Goal: Information Seeking & Learning: Learn about a topic

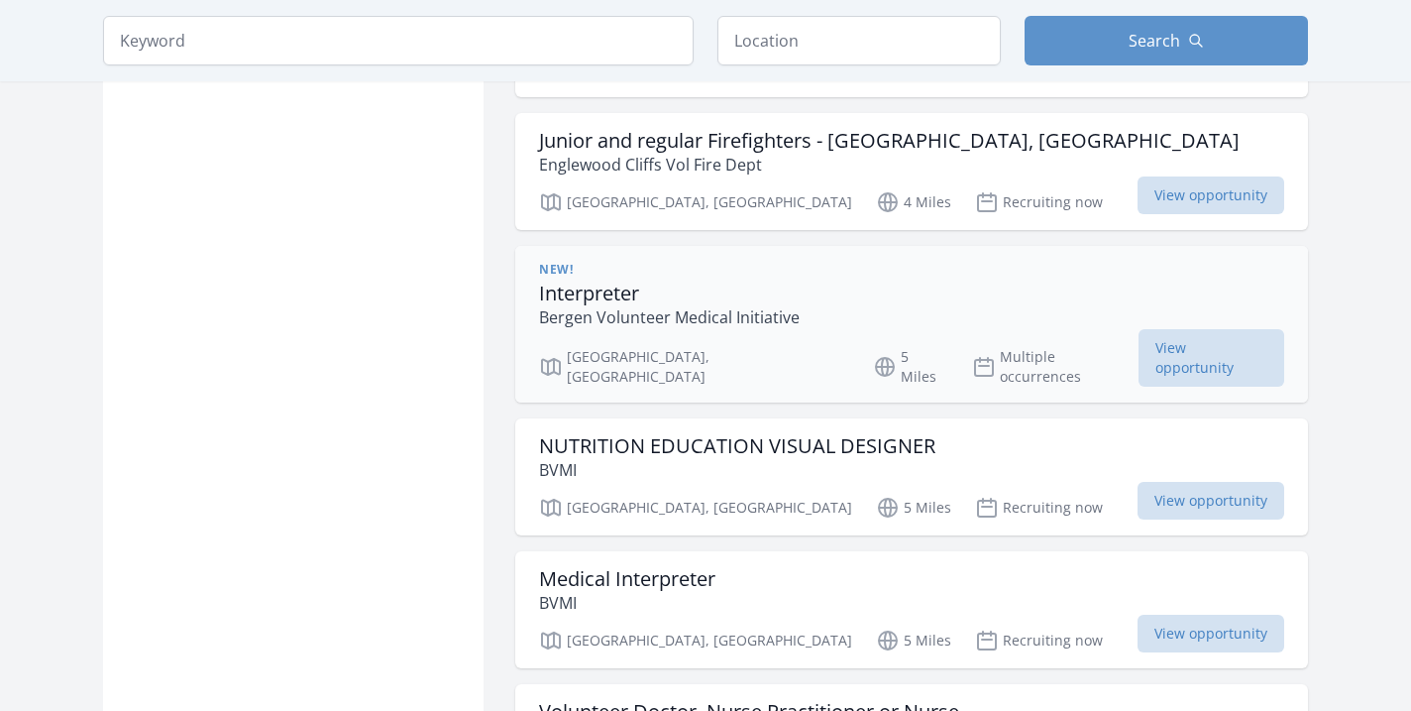
scroll to position [2170, 0]
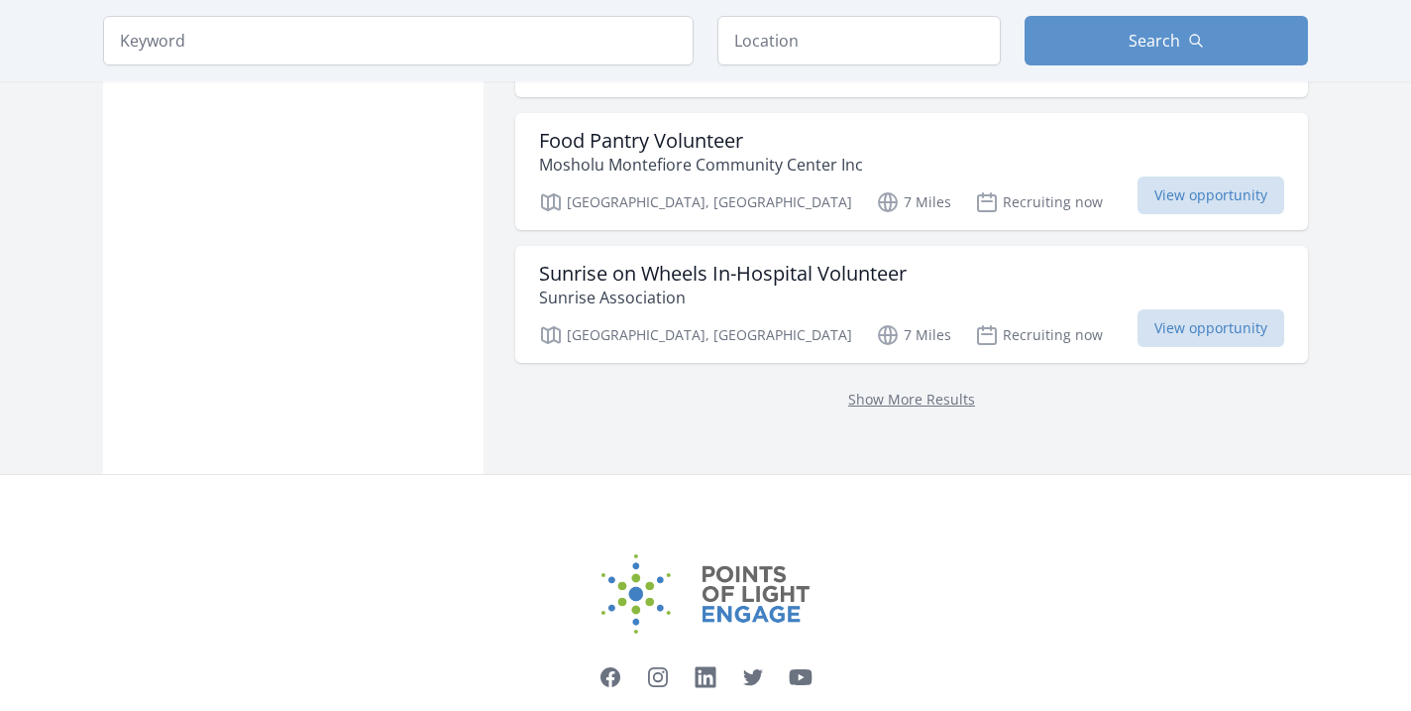
scroll to position [2612, 0]
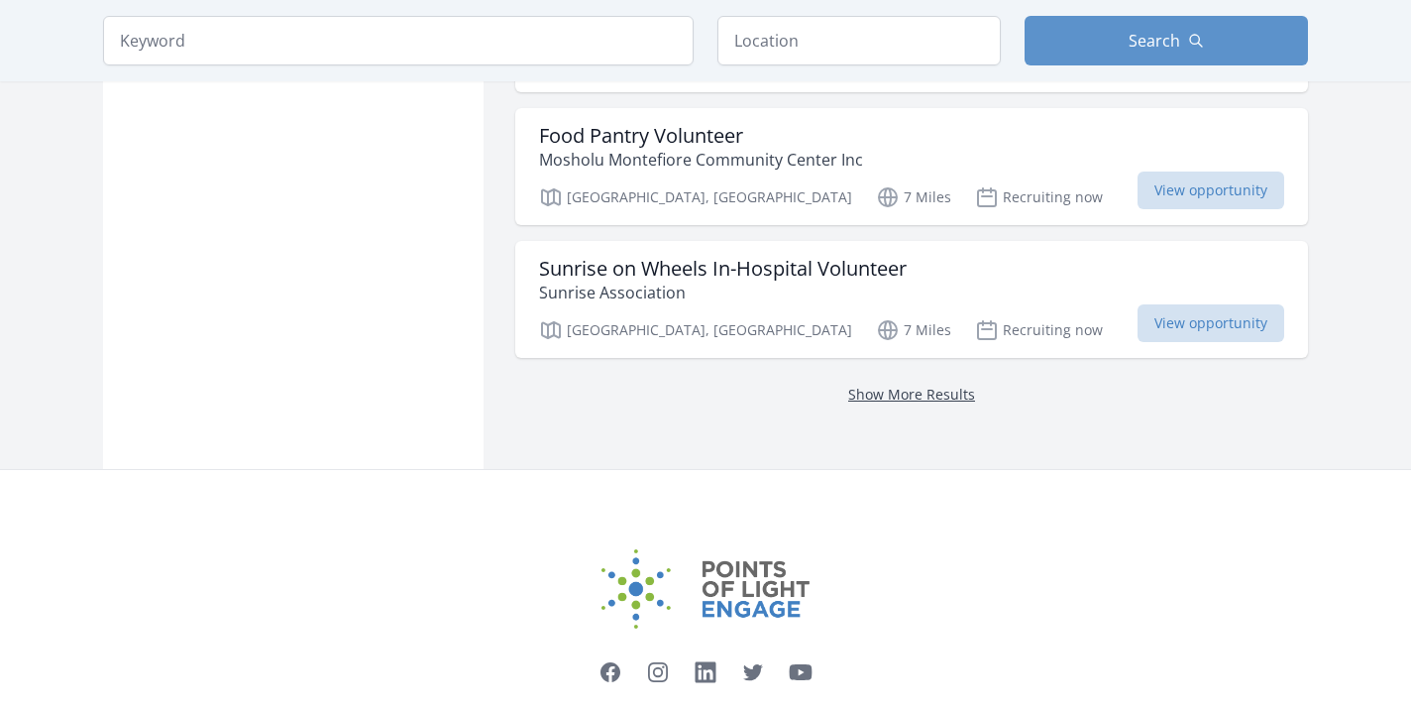
click at [858, 385] on link "Show More Results" at bounding box center [911, 394] width 127 height 19
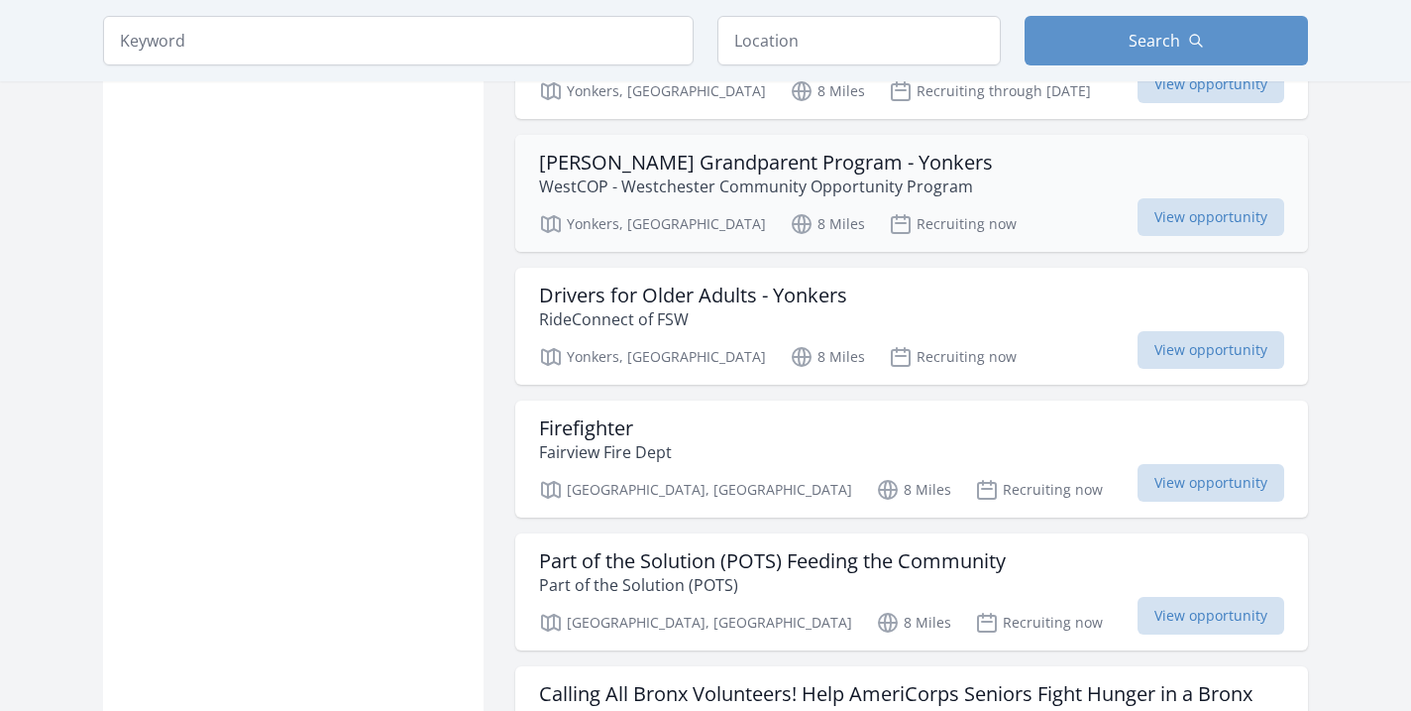
scroll to position [4220, 0]
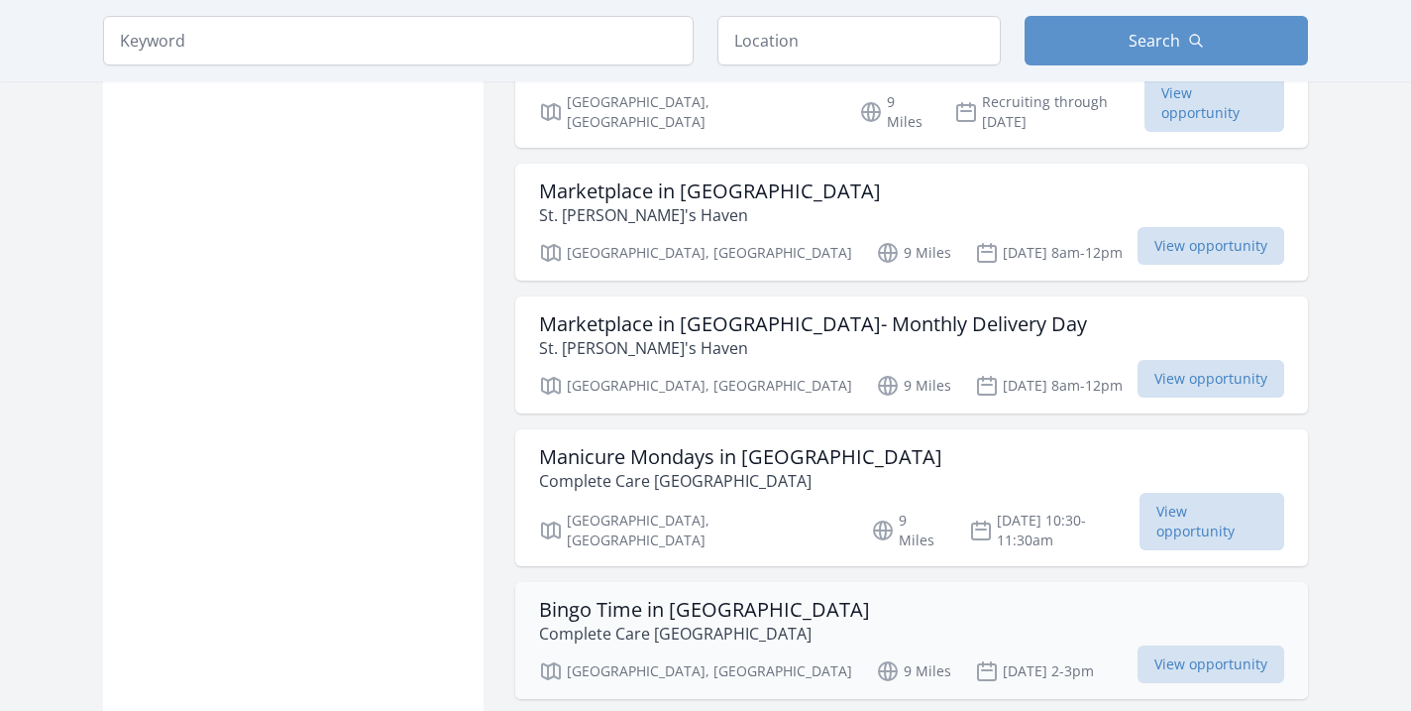
scroll to position [9936, 1]
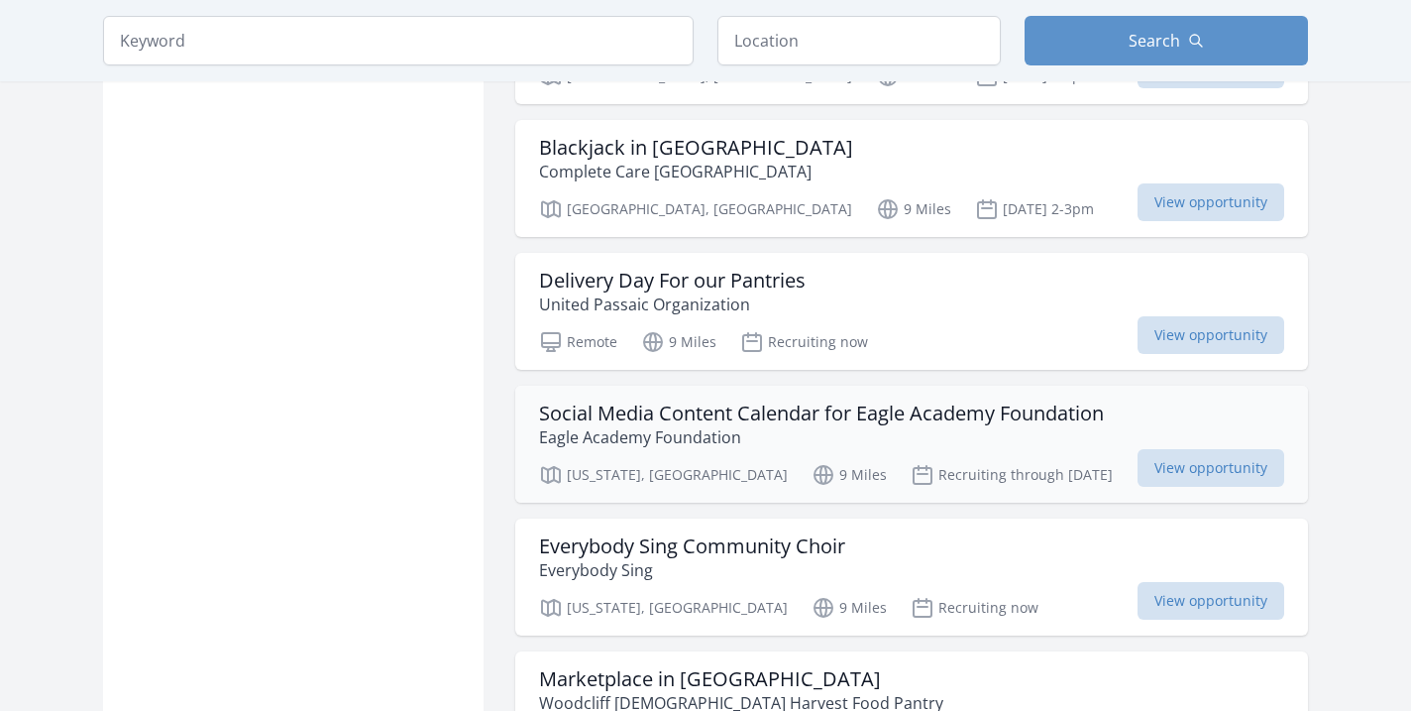
scroll to position [10595, 0]
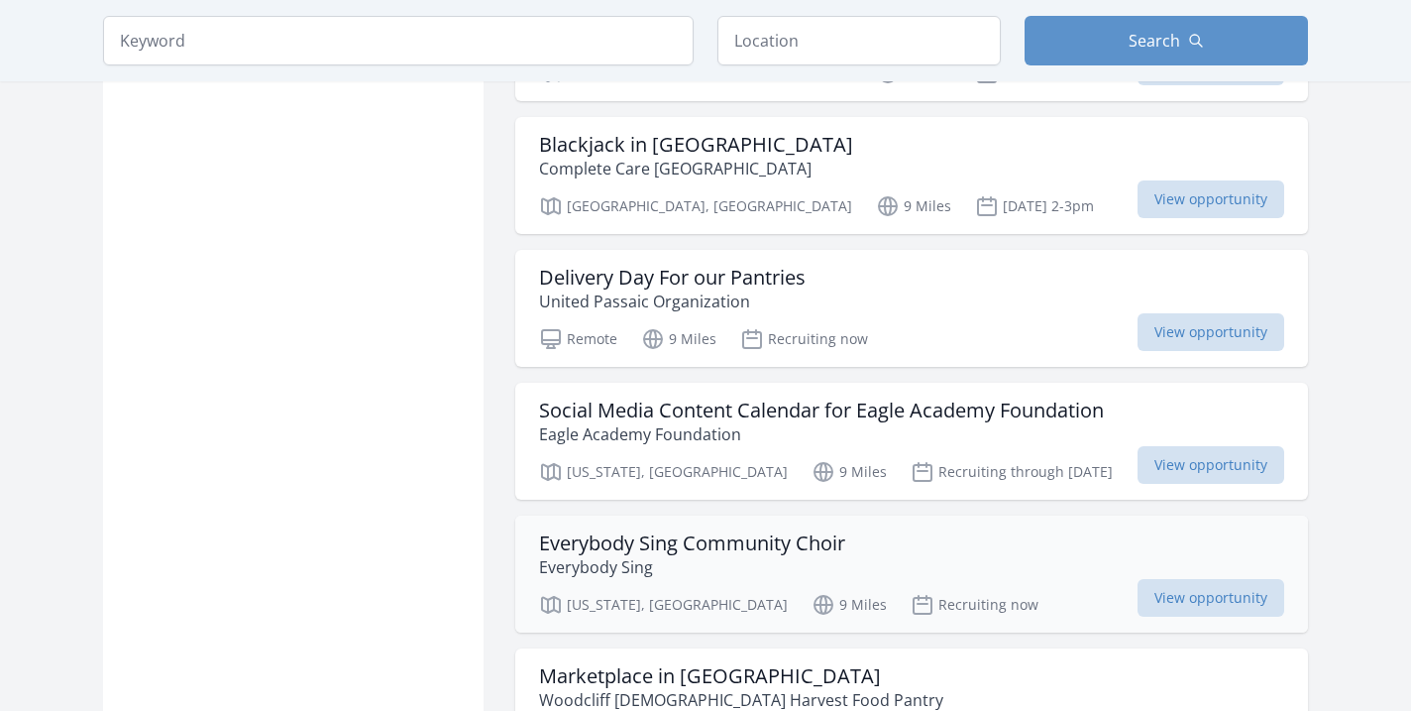
click at [686, 531] on h3 "Everybody Sing Community Choir" at bounding box center [692, 543] width 306 height 24
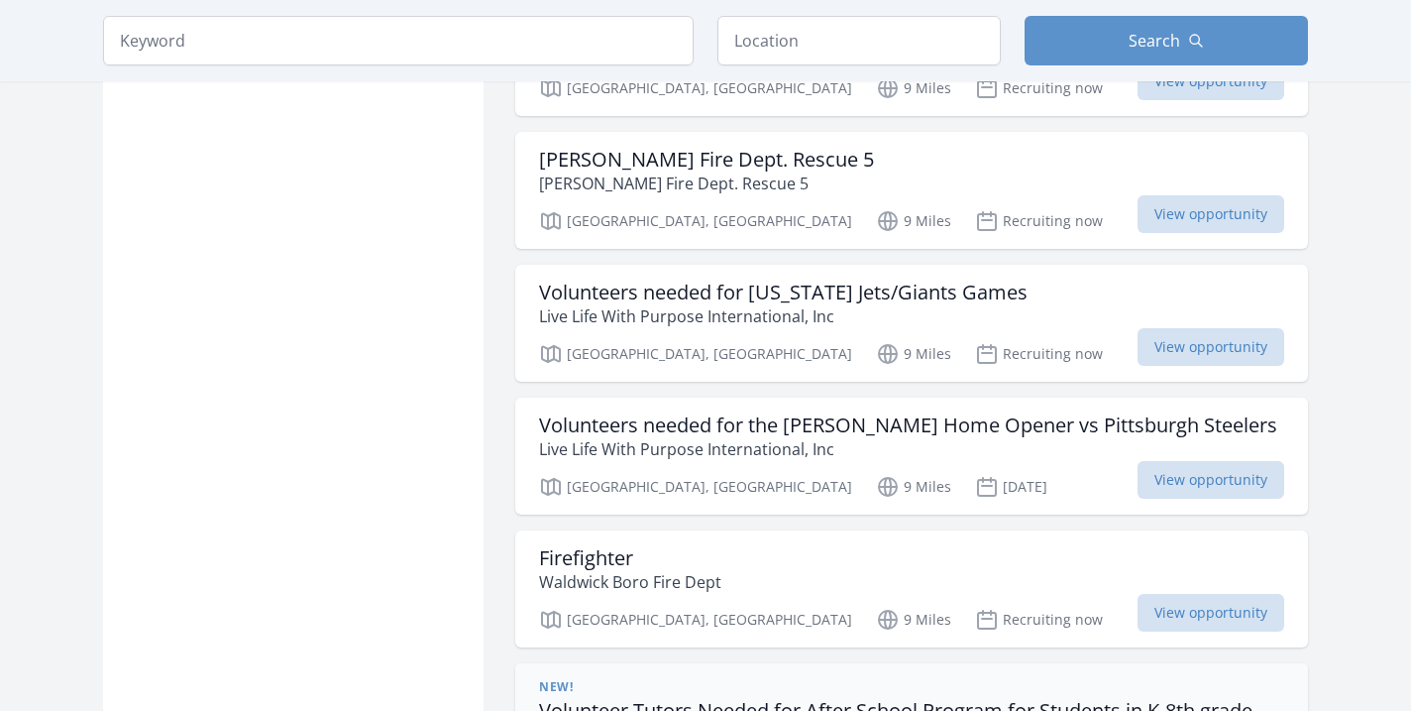
scroll to position [12215, 0]
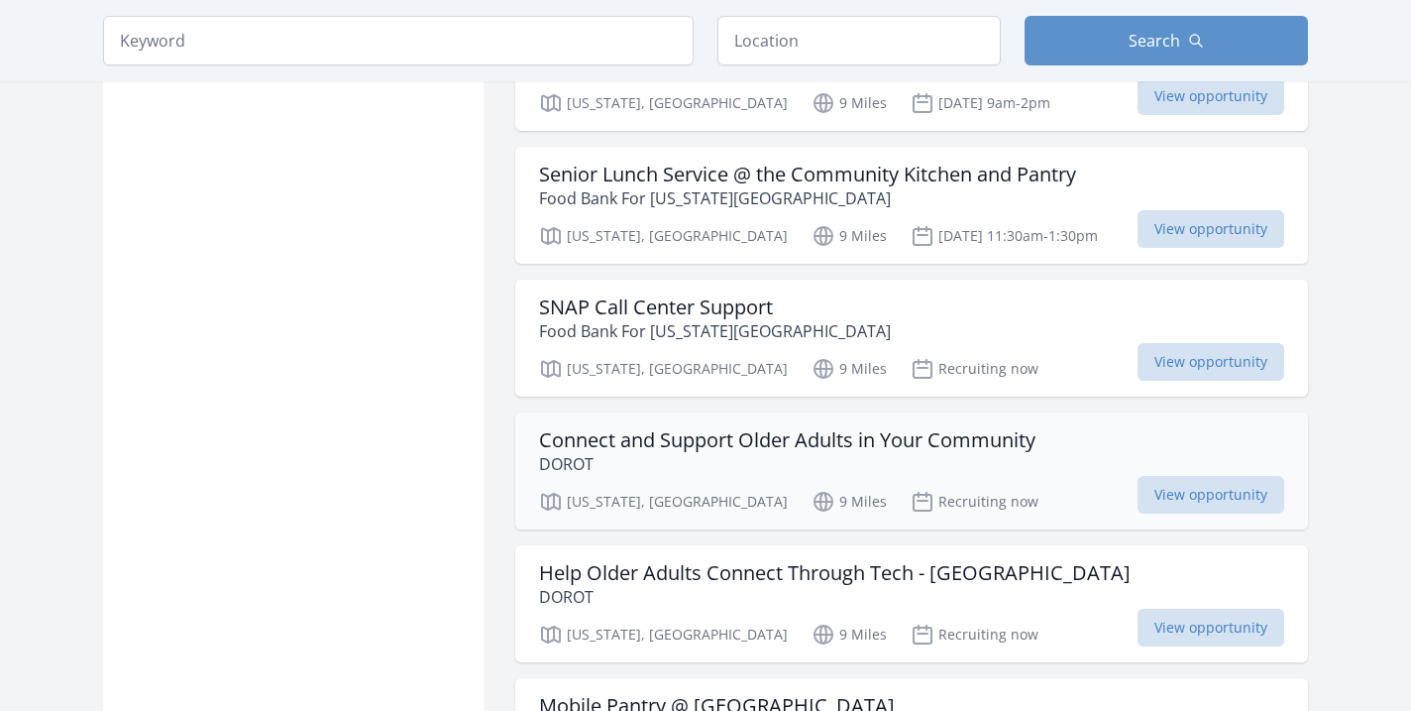
scroll to position [15294, 0]
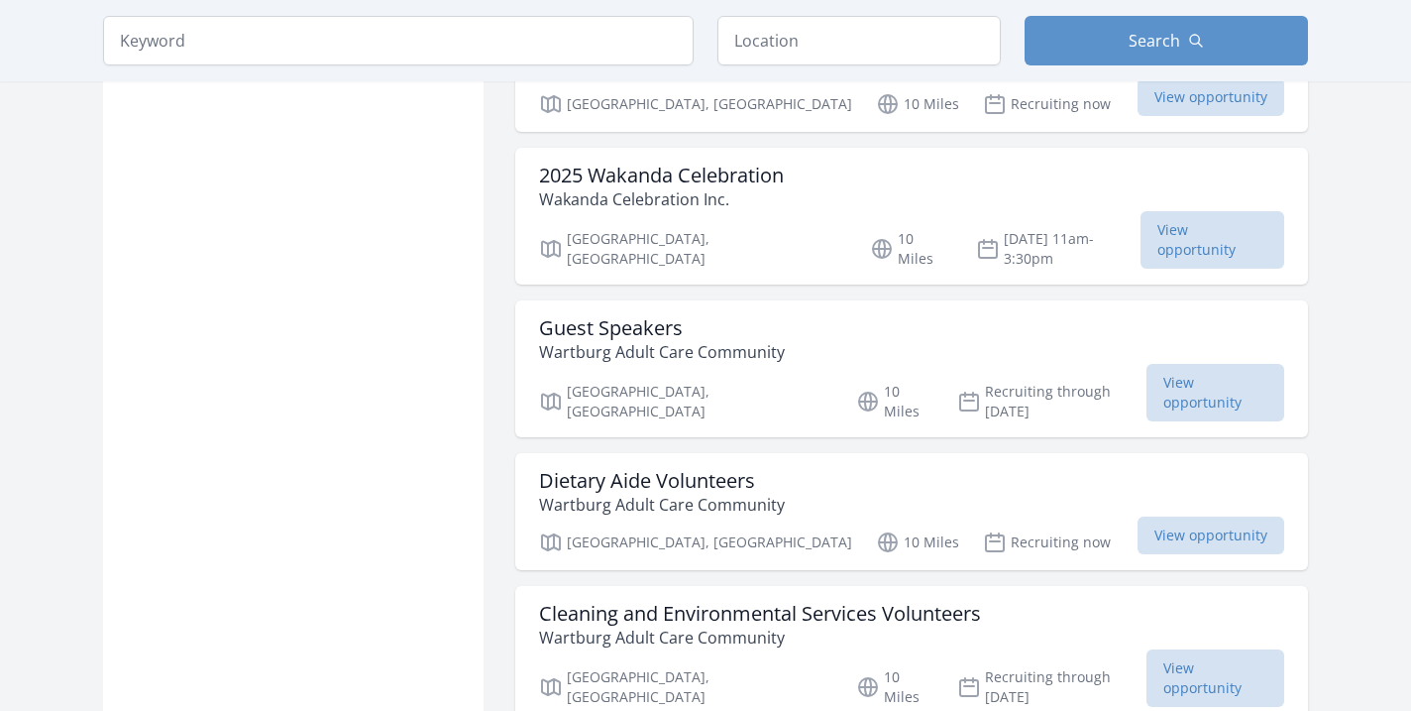
scroll to position [18195, 1]
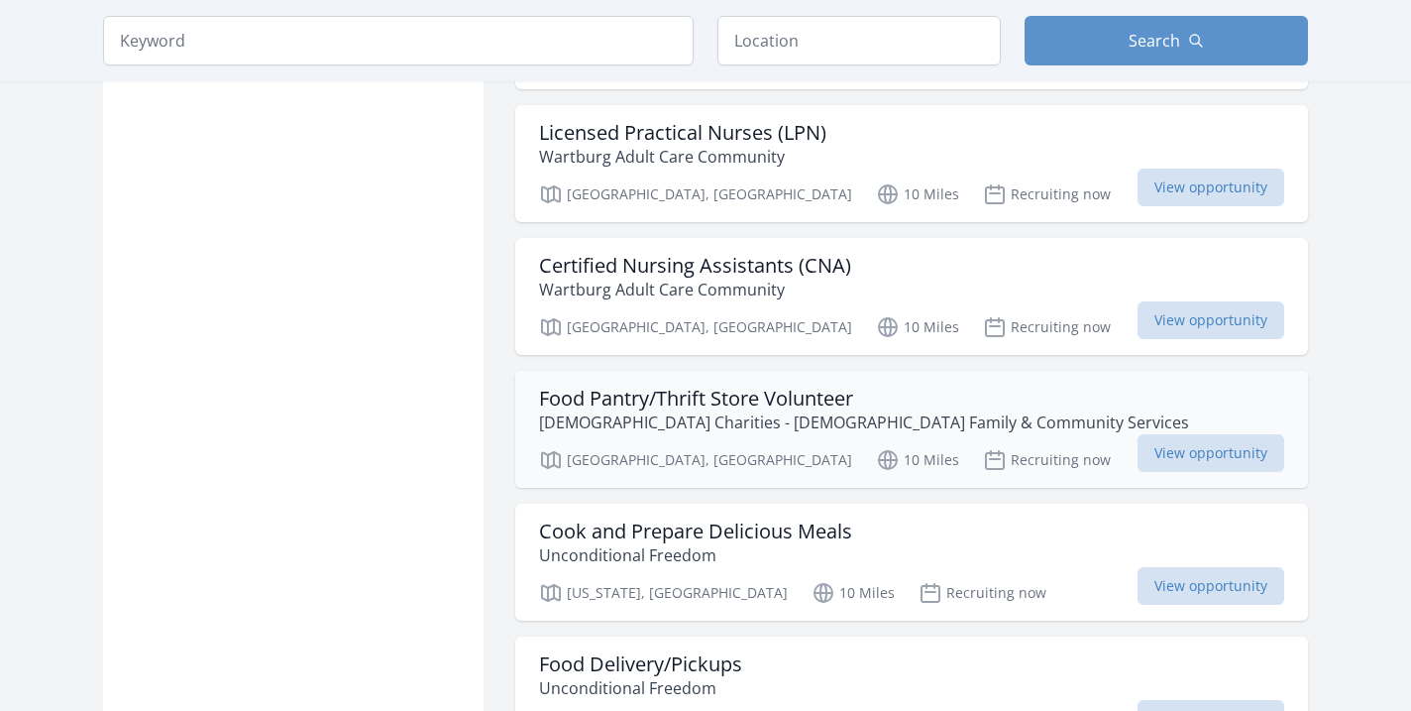
scroll to position [19020, 0]
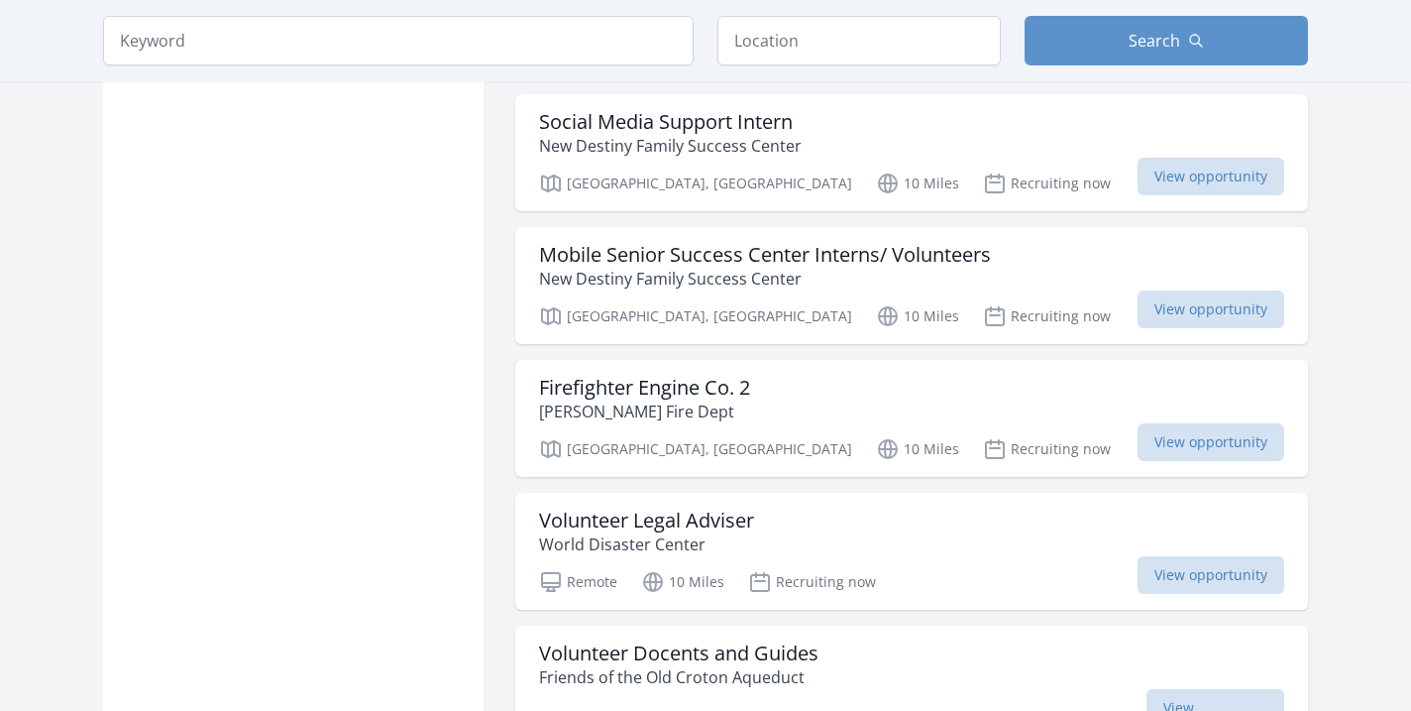
scroll to position [22616, 0]
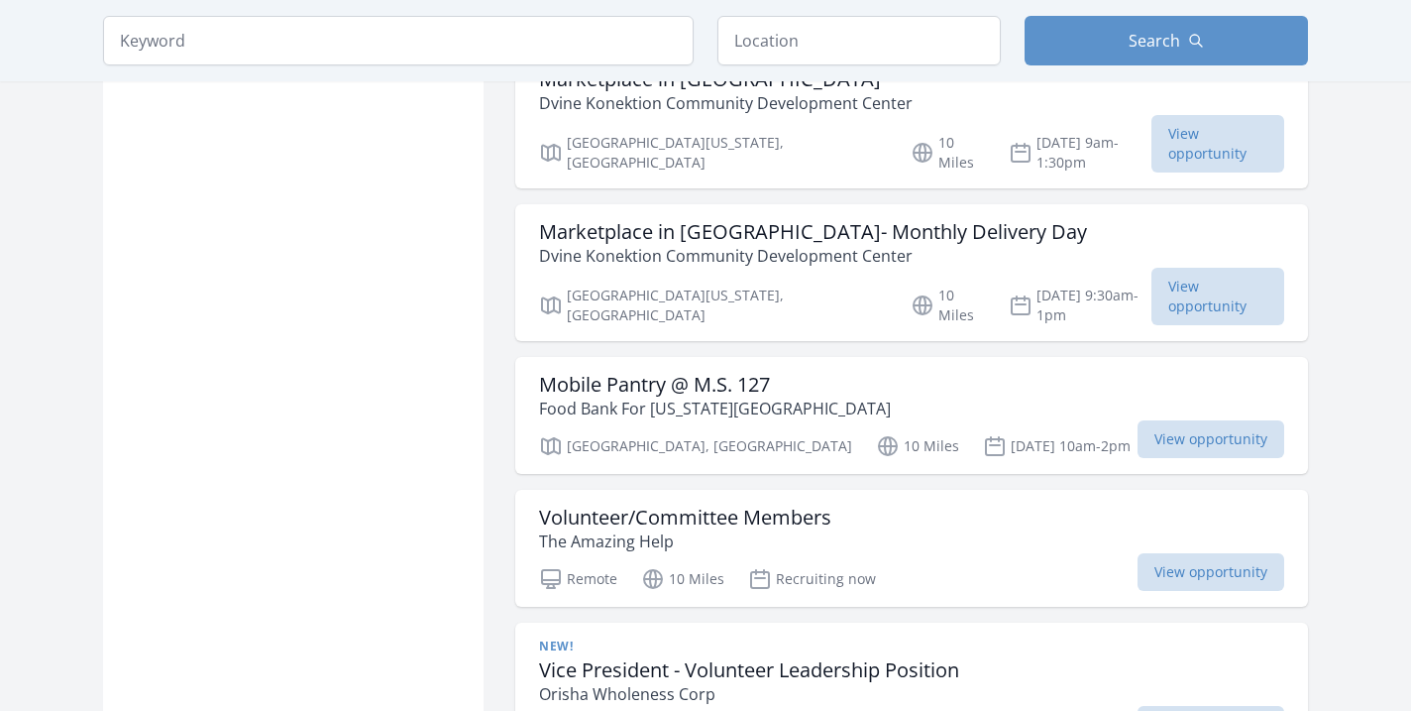
scroll to position [24003, 0]
click at [811, 43] on input "text" at bounding box center [858, 41] width 283 height 50
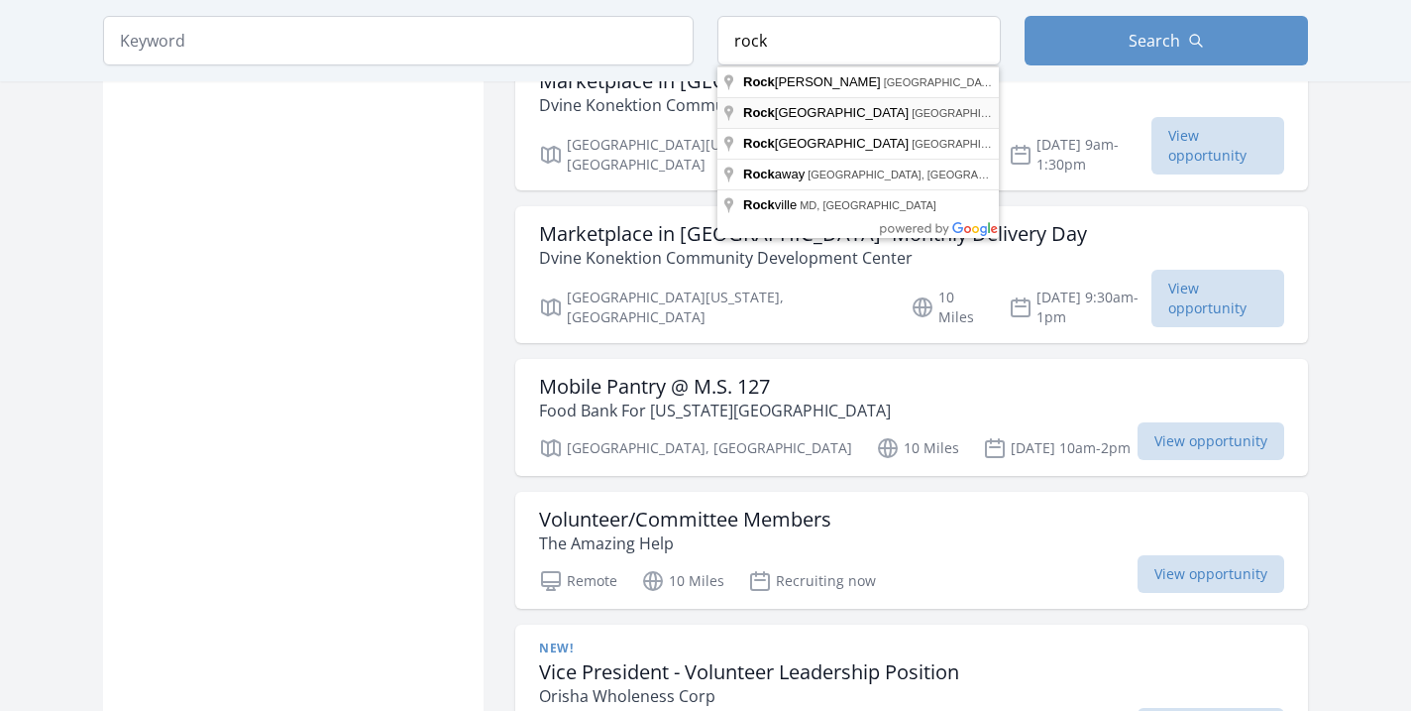
type input "Rockland County, NY, USA"
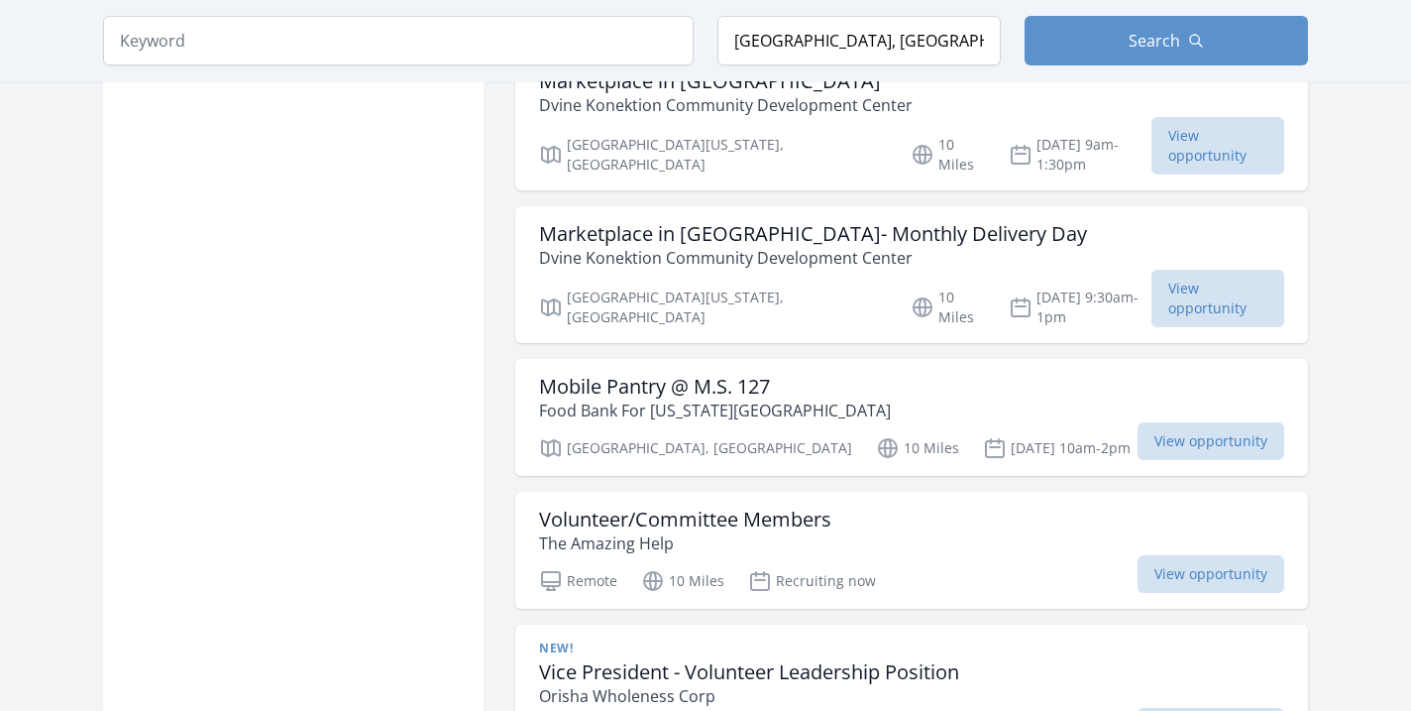
scroll to position [2673, 0]
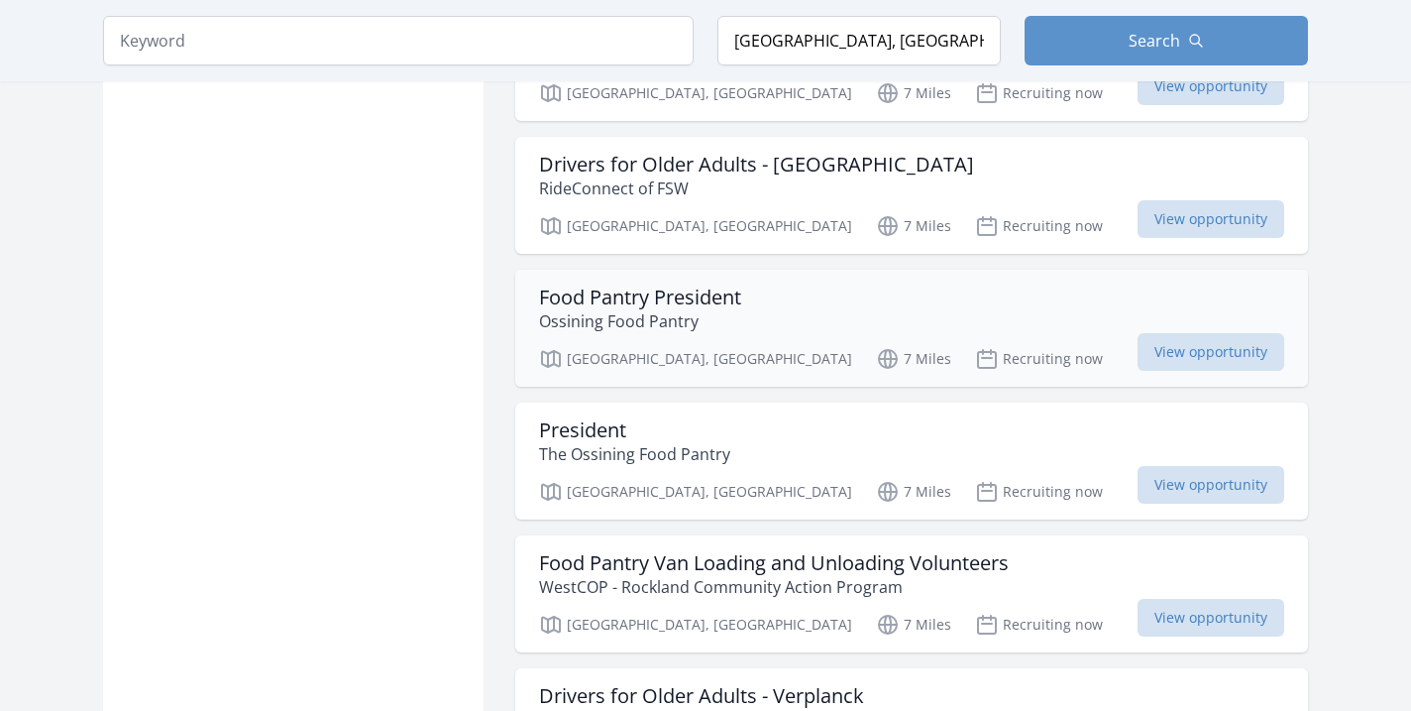
scroll to position [4828, 0]
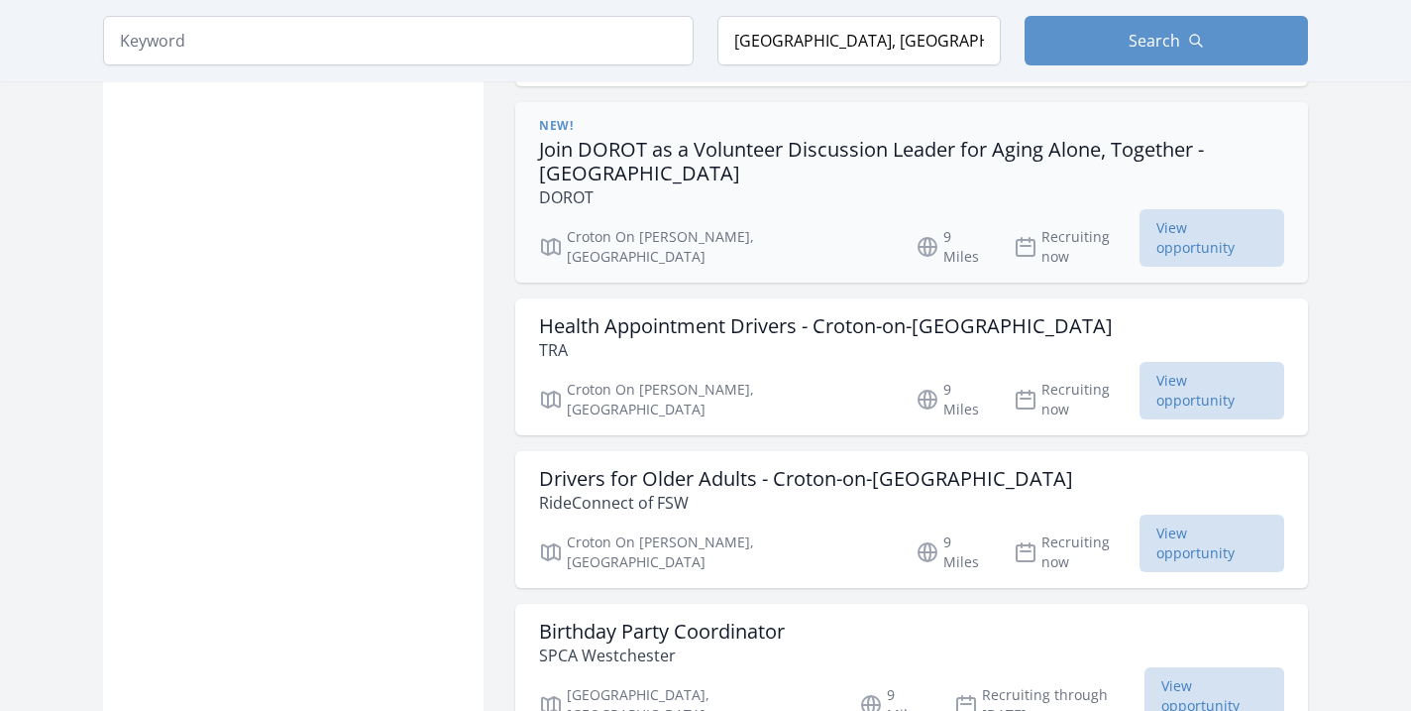
scroll to position [7122, 0]
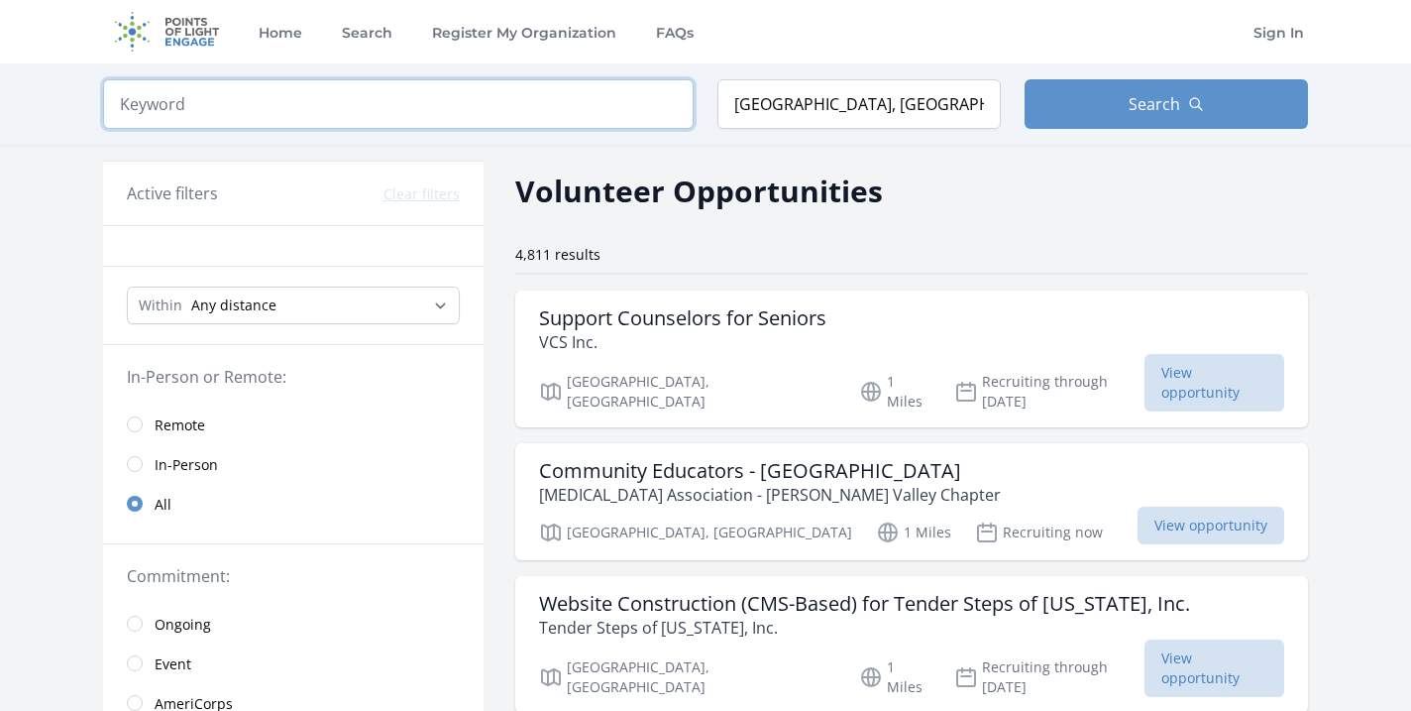
click at [189, 115] on input "search" at bounding box center [398, 104] width 591 height 50
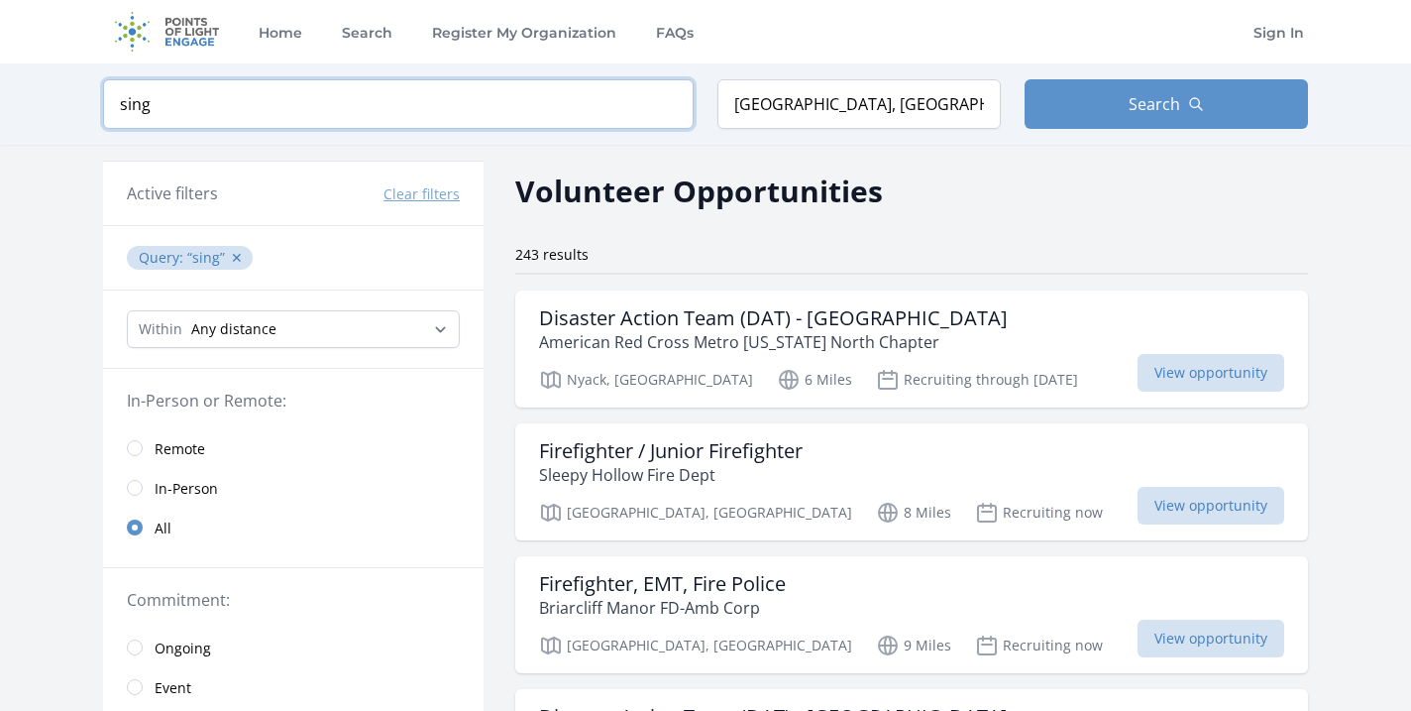
type input "sing"
click button "submit" at bounding box center [0, 0] width 0 height 0
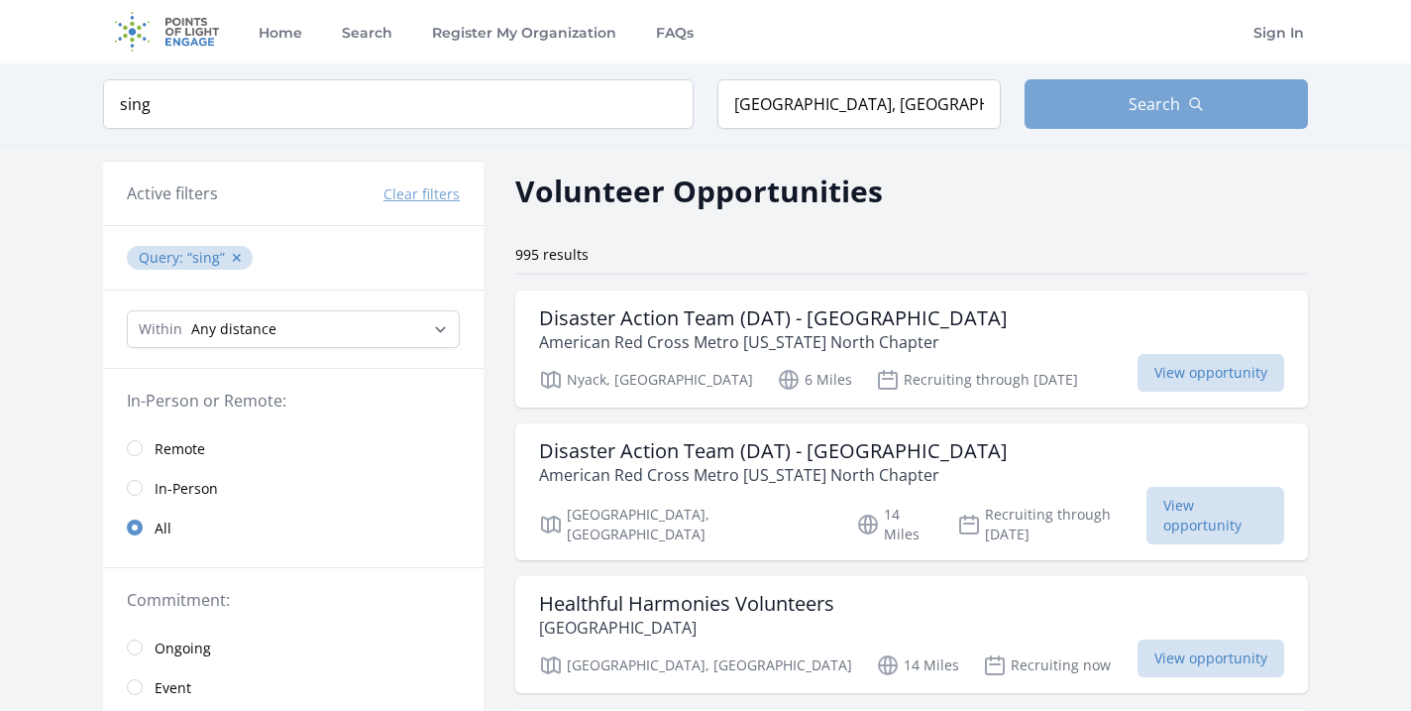
click at [1090, 101] on button "Search" at bounding box center [1166, 104] width 283 height 50
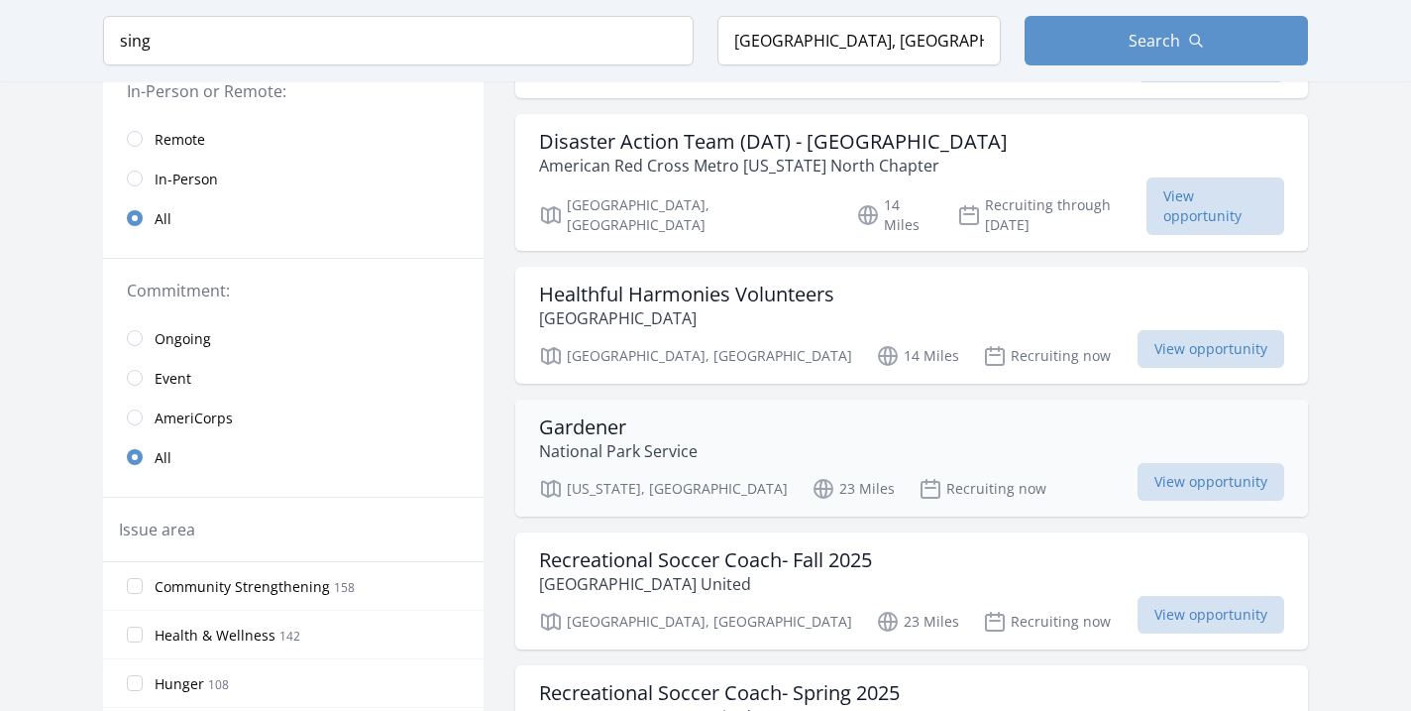
scroll to position [309, 0]
click at [634, 306] on p "[GEOGRAPHIC_DATA]" at bounding box center [686, 318] width 295 height 24
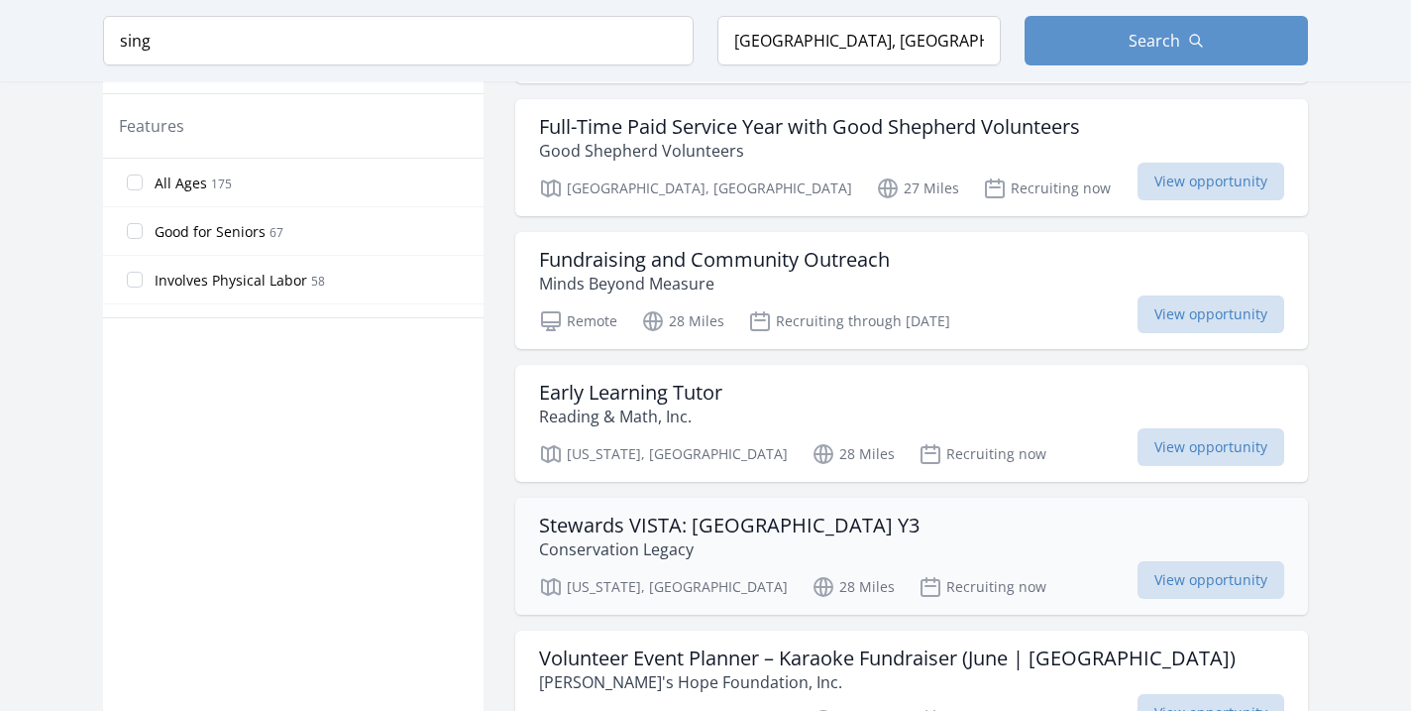
scroll to position [1163, 0]
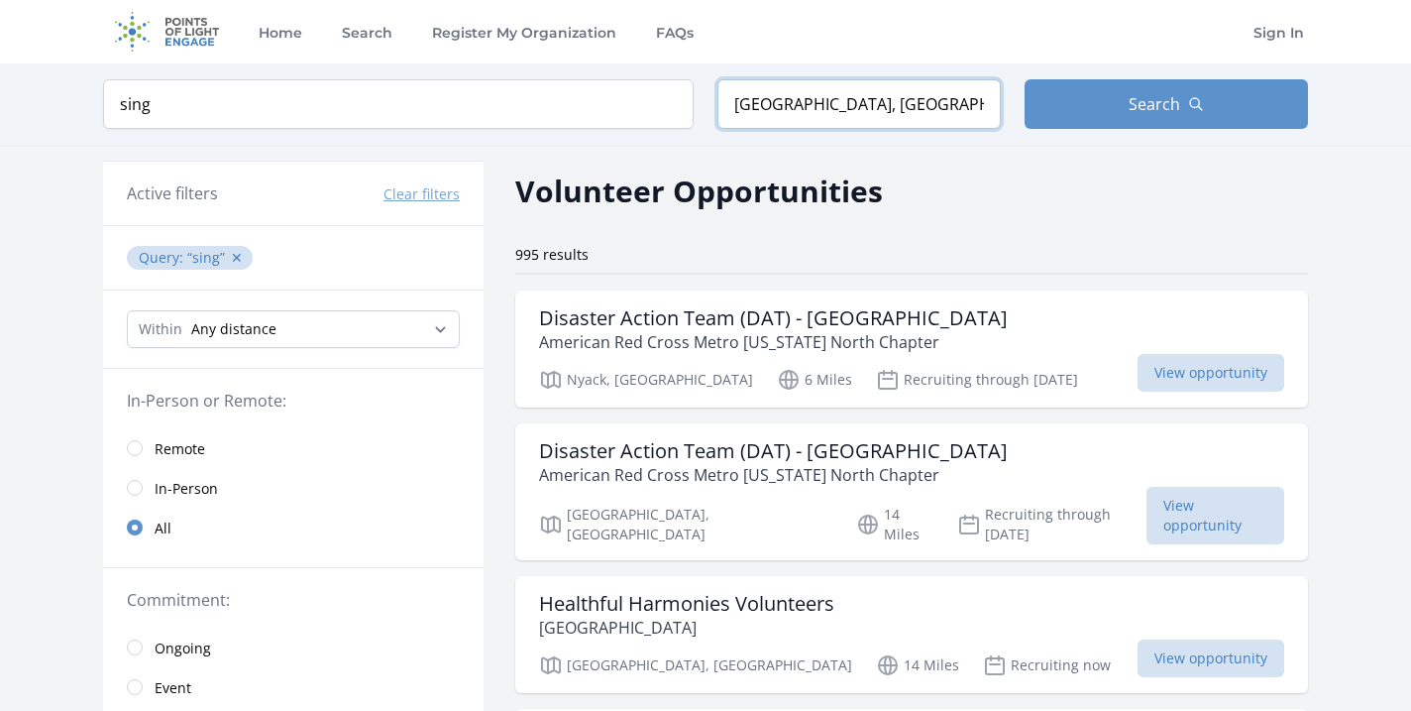
click at [806, 106] on input "Rockland County, NY, USA" at bounding box center [858, 104] width 283 height 50
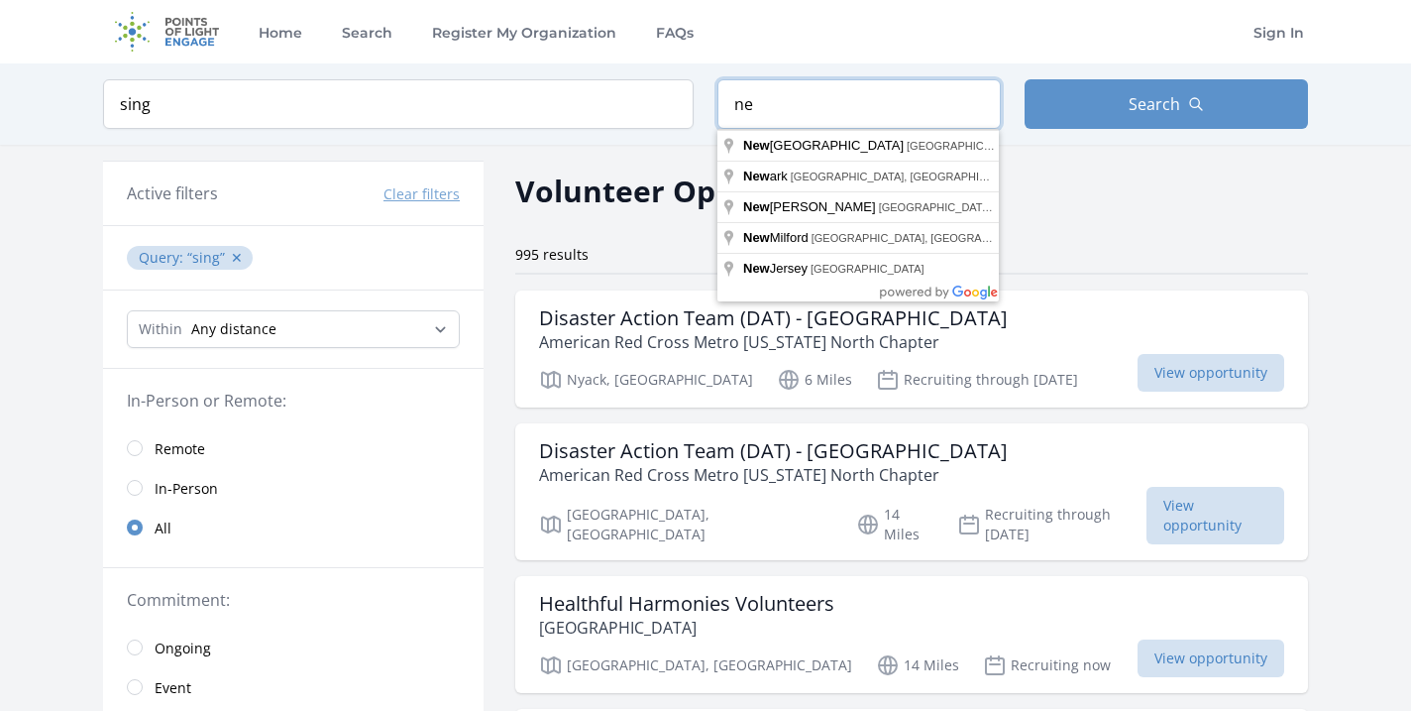
type input "n"
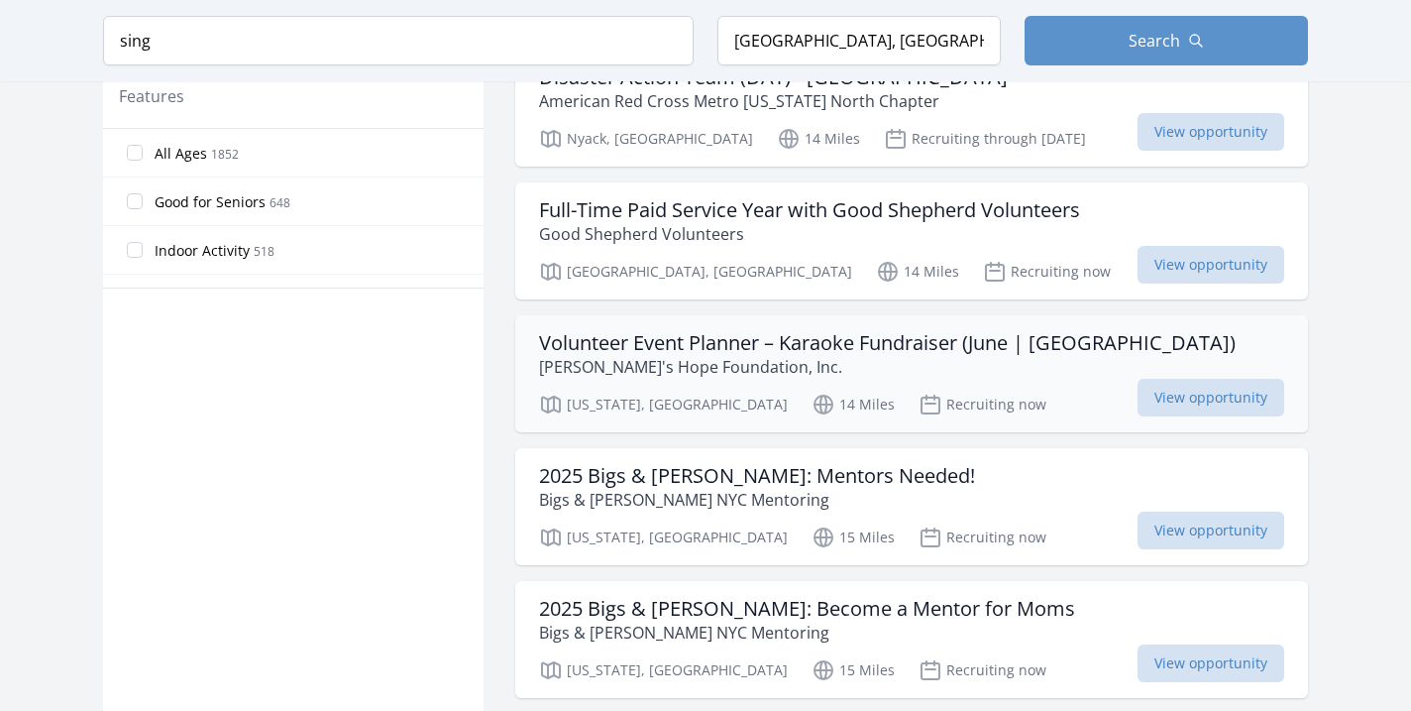
scroll to position [1194, 0]
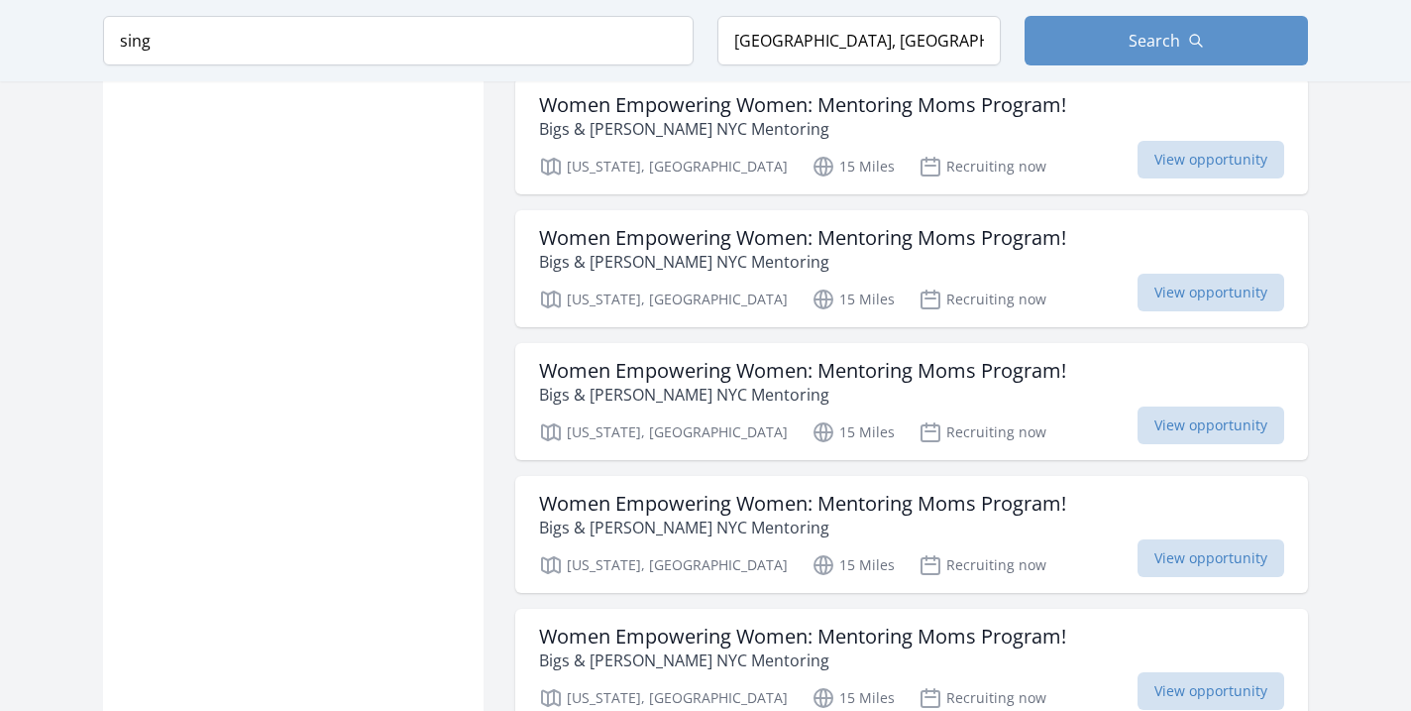
scroll to position [6610, 0]
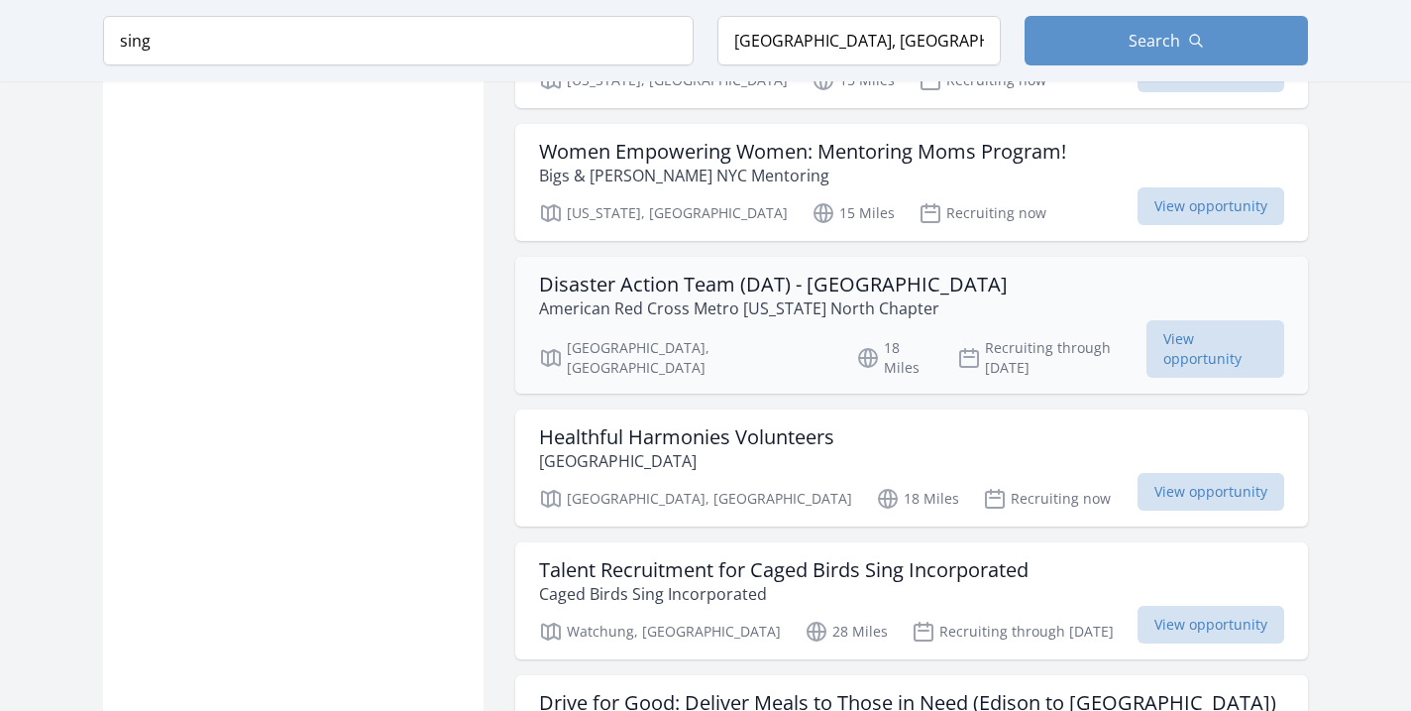
scroll to position [8693, 0]
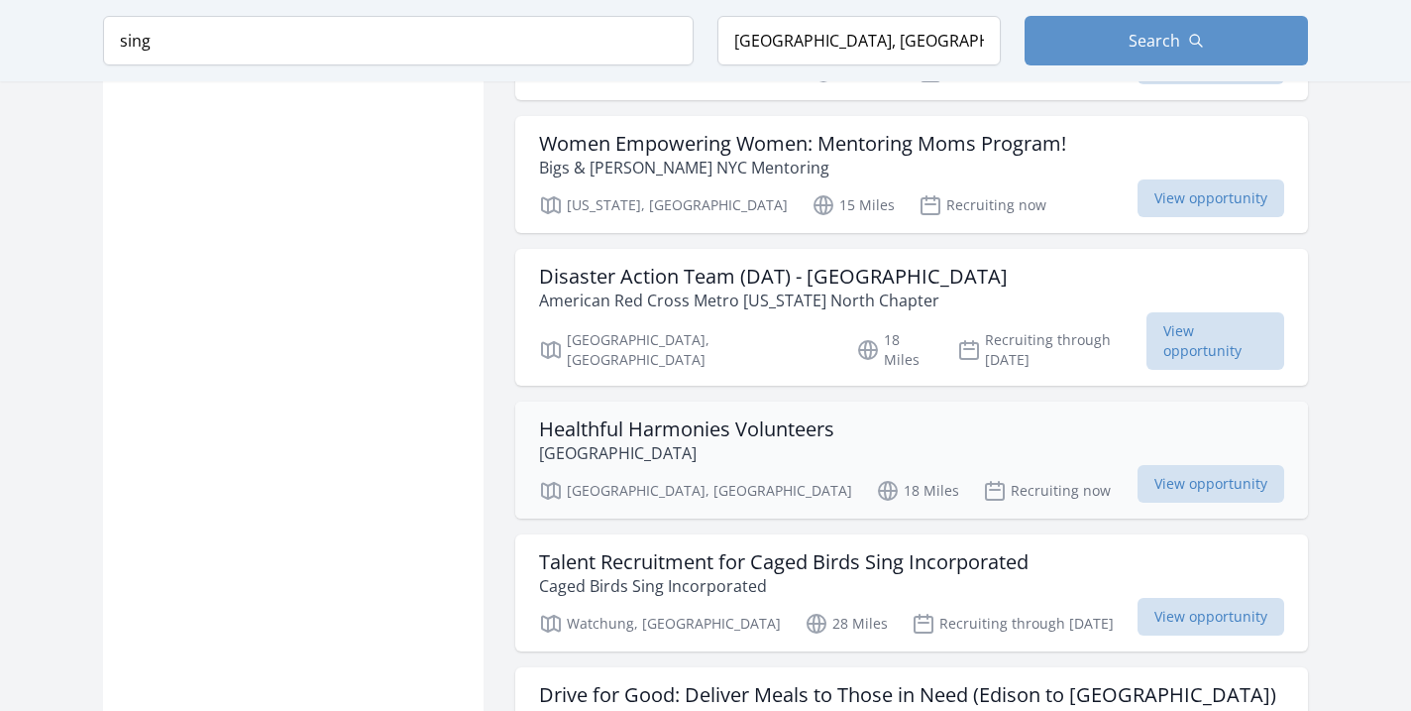
click at [580, 417] on h3 "Healthful Harmonies Volunteers" at bounding box center [686, 429] width 295 height 24
type input "Rockland County, NY, USA"
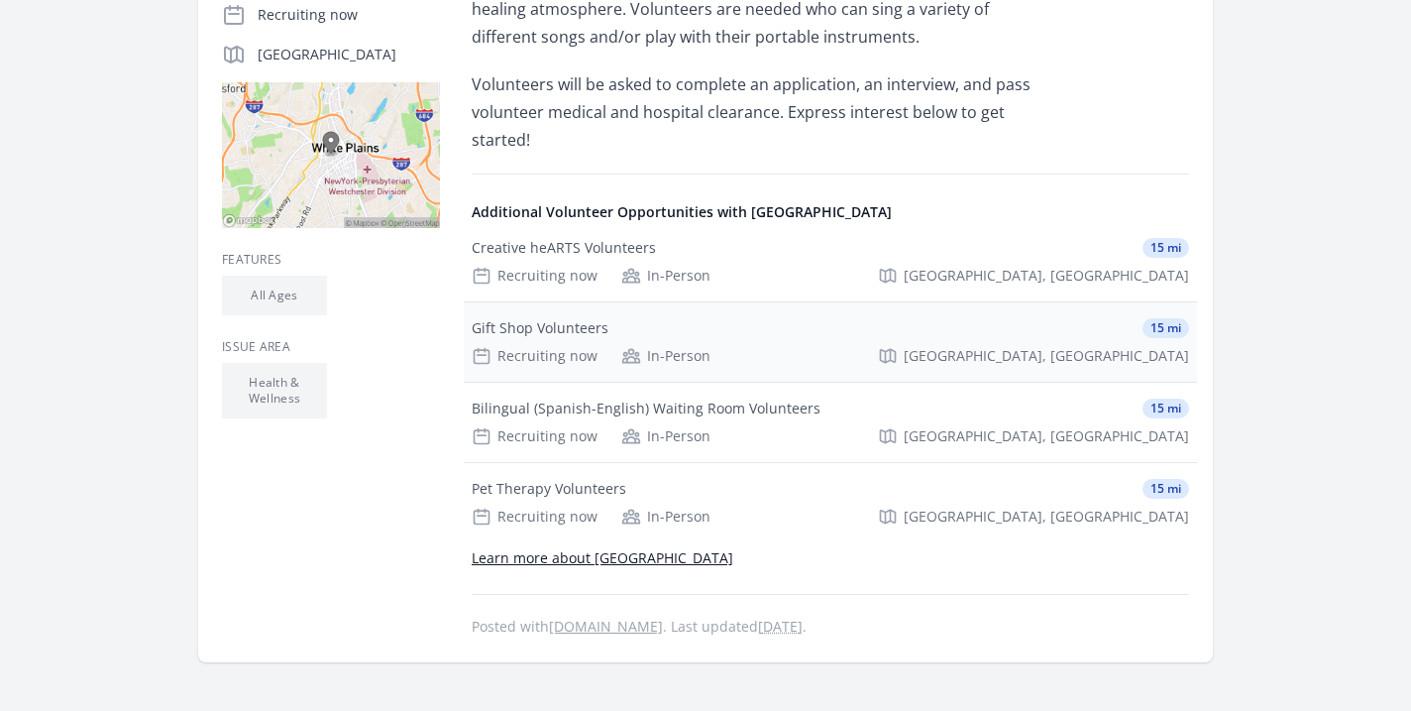
scroll to position [482, 0]
click at [590, 477] on div "Pet Therapy Volunteers" at bounding box center [549, 487] width 155 height 20
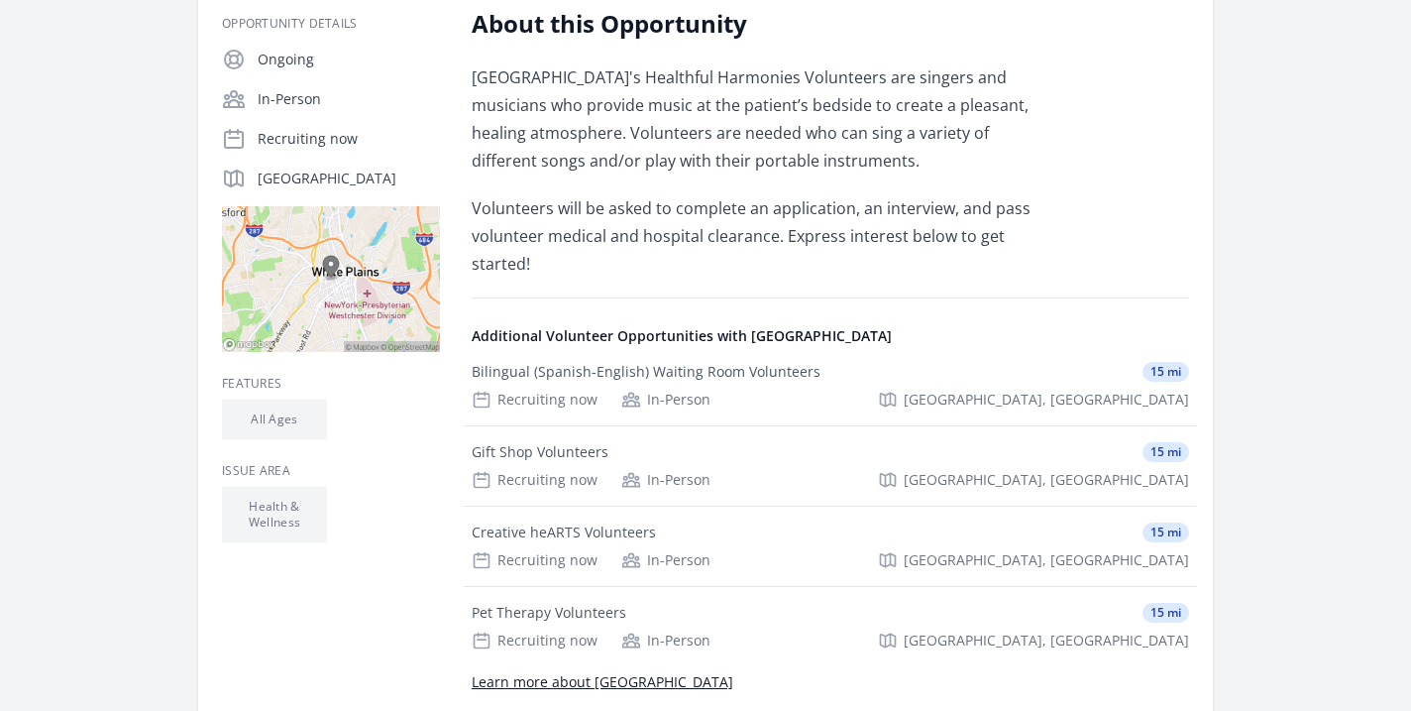
scroll to position [357, 0]
click at [566, 521] on div "Creative heARTS Volunteers" at bounding box center [564, 531] width 184 height 20
